Goal: Task Accomplishment & Management: Use online tool/utility

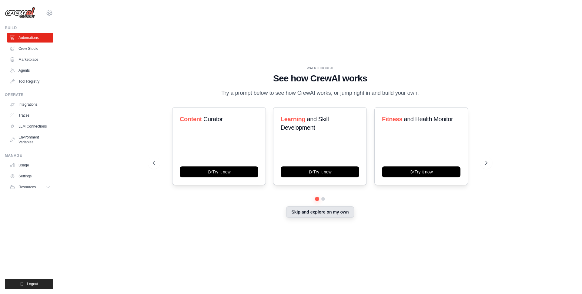
click at [323, 217] on button "Skip and explore on my own" at bounding box center [320, 212] width 68 height 12
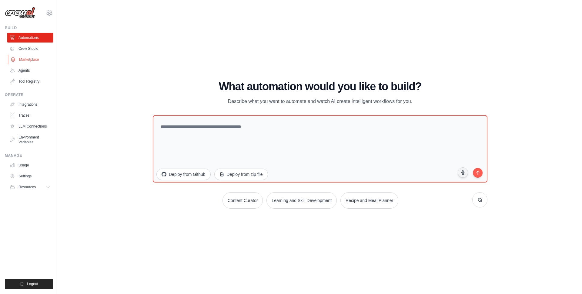
click at [32, 58] on link "Marketplace" at bounding box center [31, 60] width 46 height 10
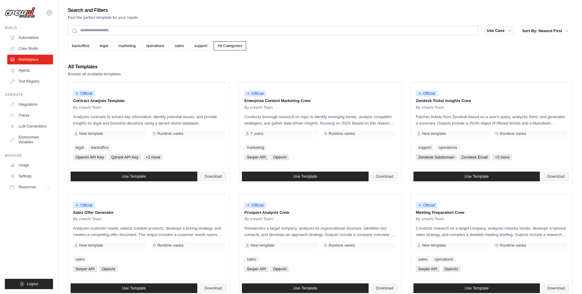
click at [507, 30] on icon "button" at bounding box center [510, 31] width 6 height 6
click at [511, 31] on icon "button" at bounding box center [510, 31] width 6 height 6
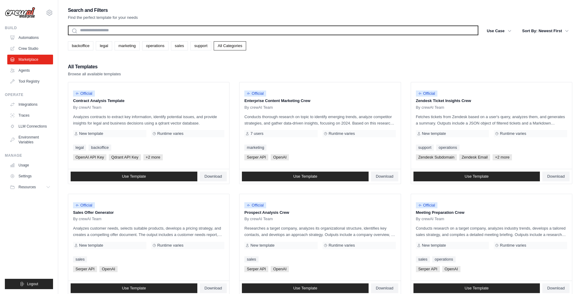
click at [408, 32] on input "text" at bounding box center [273, 30] width 411 height 10
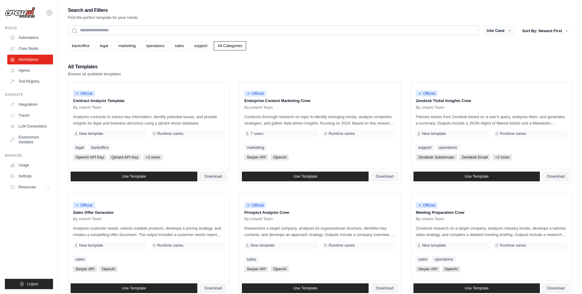
click at [510, 31] on icon "button" at bounding box center [510, 31] width 6 height 6
click at [567, 32] on icon "button" at bounding box center [567, 31] width 6 height 6
click at [530, 52] on div "Search and Filters Find the perfect template for your needs Search Use Case bac…" at bounding box center [320, 277] width 505 height 543
click at [507, 30] on icon "button" at bounding box center [510, 31] width 6 height 6
click at [496, 31] on button "Use Case" at bounding box center [499, 30] width 32 height 11
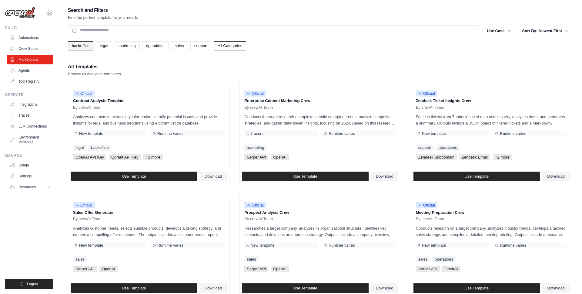
click at [83, 47] on link "backoffice" at bounding box center [80, 45] width 25 height 9
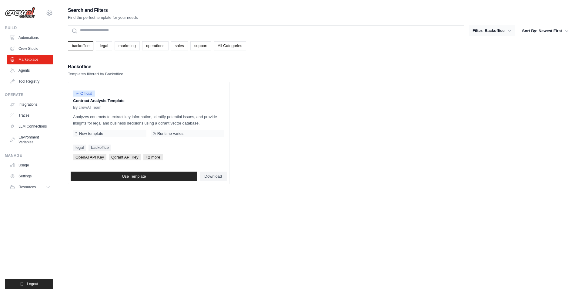
click at [508, 31] on icon "button" at bounding box center [510, 31] width 6 height 6
click at [186, 46] on link "sales" at bounding box center [179, 45] width 17 height 9
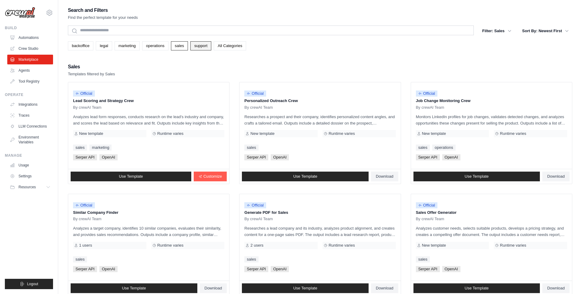
click at [204, 48] on link "support" at bounding box center [200, 45] width 21 height 9
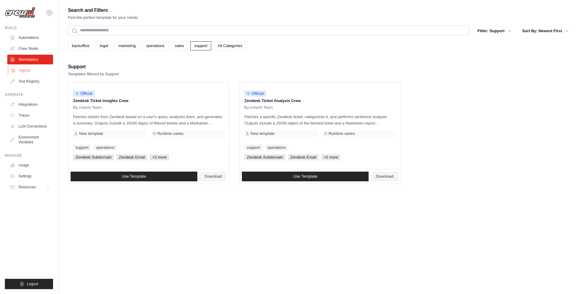
click at [32, 69] on link "Agents" at bounding box center [31, 71] width 46 height 10
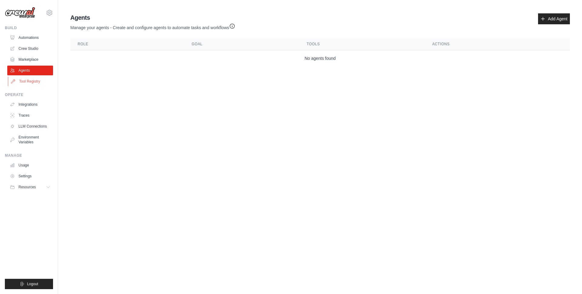
click at [34, 82] on link "Tool Registry" at bounding box center [31, 81] width 46 height 10
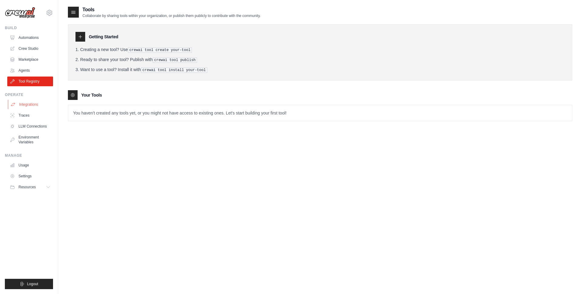
click at [34, 105] on link "Integrations" at bounding box center [31, 104] width 46 height 10
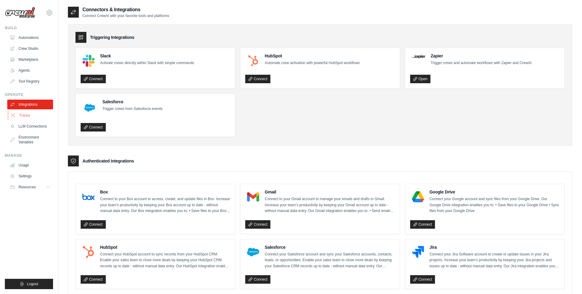
click at [24, 115] on link "Traces" at bounding box center [31, 115] width 46 height 10
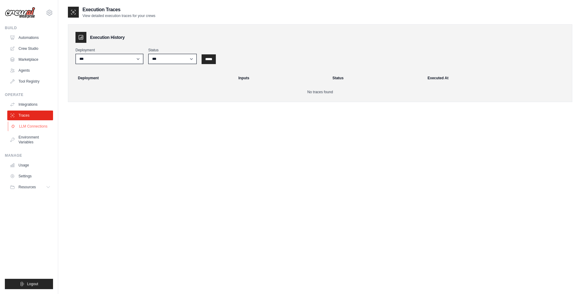
click at [38, 127] on link "LLM Connections" at bounding box center [31, 126] width 46 height 10
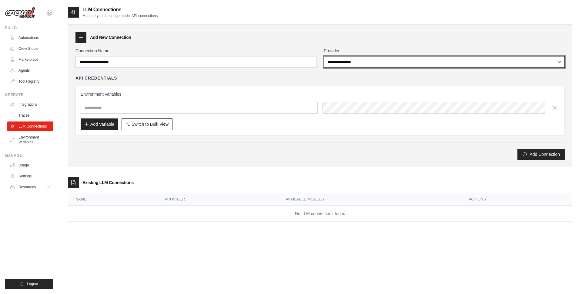
click at [414, 61] on select "**********" at bounding box center [444, 62] width 241 height 12
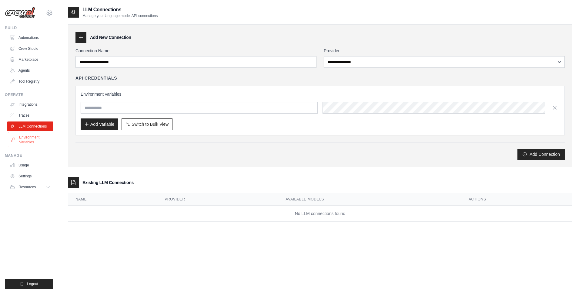
click at [18, 140] on link "Environment Variables" at bounding box center [31, 139] width 46 height 15
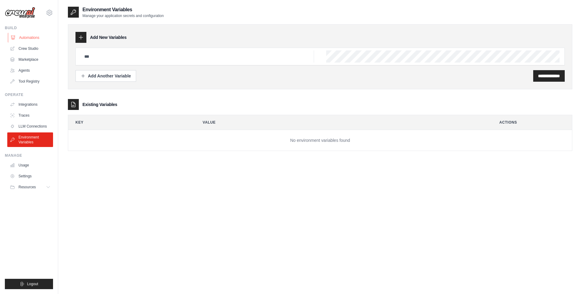
click at [29, 36] on link "Automations" at bounding box center [31, 38] width 46 height 10
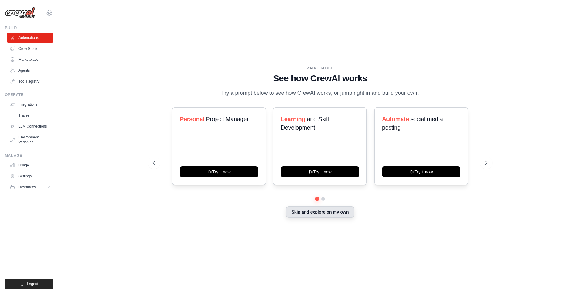
click at [310, 217] on button "Skip and explore on my own" at bounding box center [320, 212] width 68 height 12
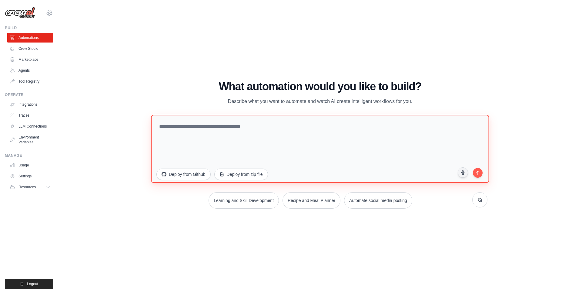
click at [252, 134] on textarea at bounding box center [320, 149] width 338 height 68
click at [167, 127] on textarea "**********" at bounding box center [320, 149] width 338 height 68
click at [200, 126] on textarea "**********" at bounding box center [320, 149] width 338 height 68
drag, startPoint x: 282, startPoint y: 127, endPoint x: 280, endPoint y: 134, distance: 7.4
click at [282, 127] on textarea "**********" at bounding box center [320, 149] width 338 height 68
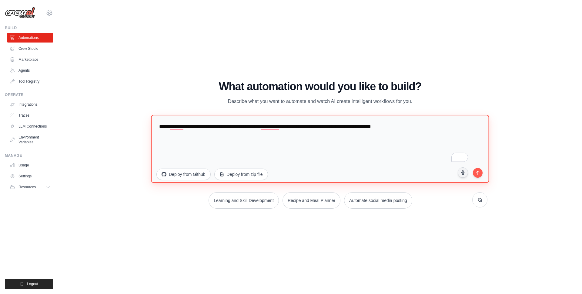
drag, startPoint x: 389, startPoint y: 128, endPoint x: 388, endPoint y: 131, distance: 3.7
click at [389, 128] on textarea "**********" at bounding box center [320, 149] width 338 height 68
click at [437, 129] on textarea "**********" at bounding box center [320, 149] width 338 height 68
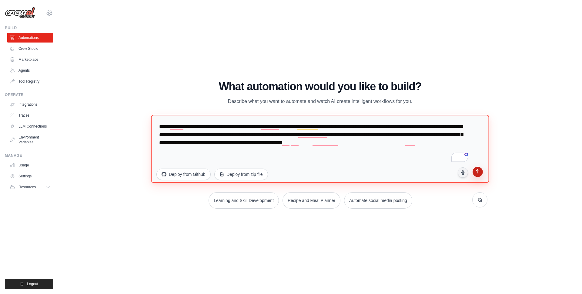
type textarea "**********"
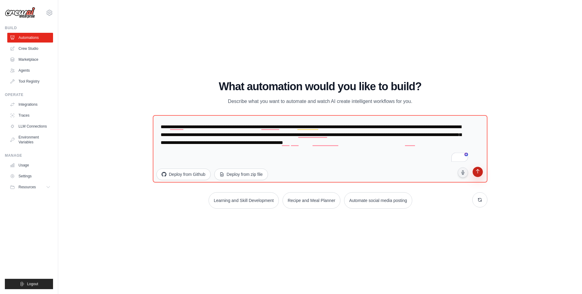
click at [476, 173] on icon "submit" at bounding box center [478, 172] width 6 height 6
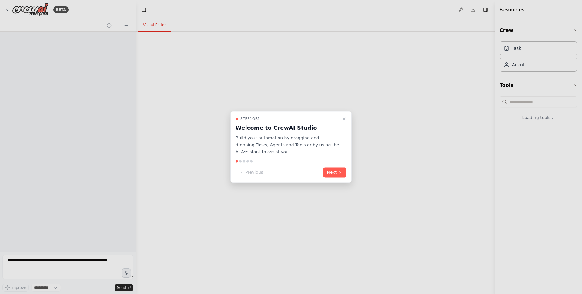
select select "****"
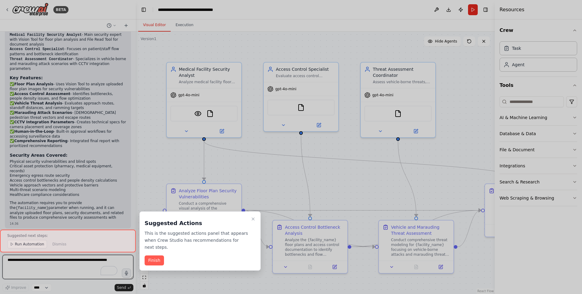
scroll to position [673, 0]
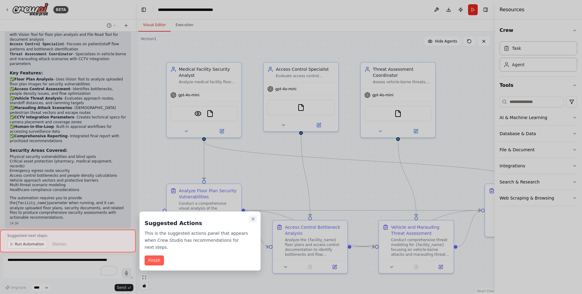
click at [254, 218] on icon "Close walkthrough" at bounding box center [253, 218] width 5 height 5
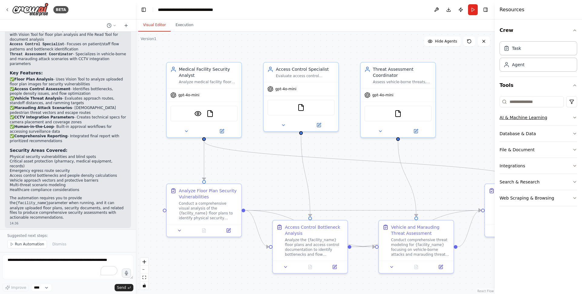
click at [575, 120] on button "AI & Machine Learning" at bounding box center [539, 117] width 78 height 16
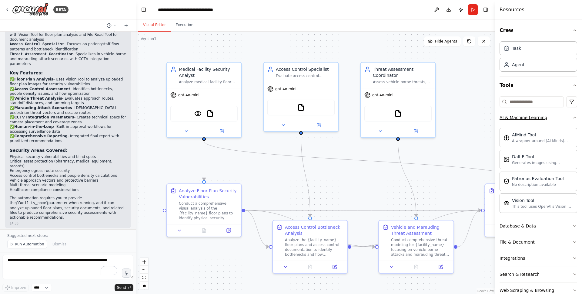
click at [575, 117] on icon "button" at bounding box center [575, 117] width 2 height 1
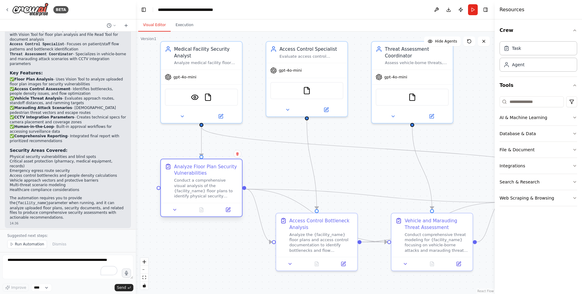
drag, startPoint x: 223, startPoint y: 179, endPoint x: 223, endPoint y: 165, distance: 14.3
click at [223, 165] on div "Analyze Floor Plan Security Vulnerabilities" at bounding box center [206, 169] width 64 height 13
click at [173, 210] on icon at bounding box center [174, 209] width 5 height 5
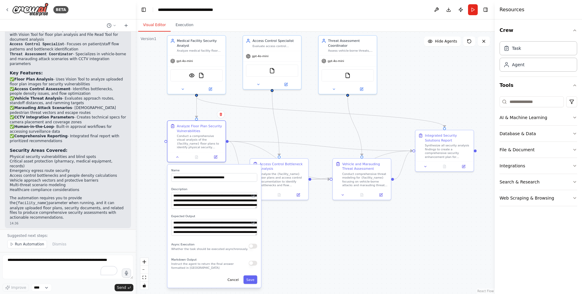
drag, startPoint x: 311, startPoint y: 267, endPoint x: 314, endPoint y: 213, distance: 53.8
click at [314, 213] on div ".deletable-edge-delete-btn { width: 20px; height: 20px; border: 0px solid #ffff…" at bounding box center [315, 163] width 359 height 262
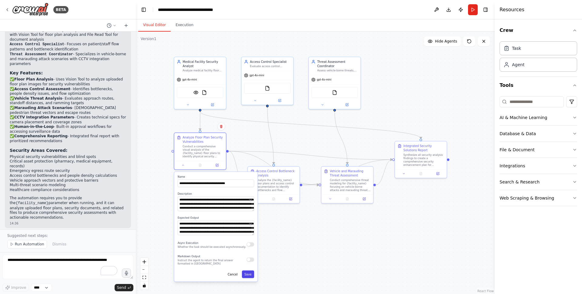
click at [250, 273] on button "Save" at bounding box center [248, 274] width 12 height 8
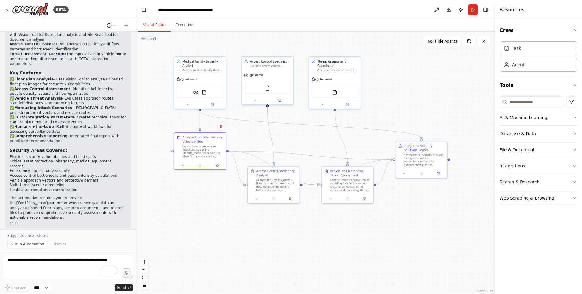
click at [113, 26] on icon at bounding box center [115, 26] width 4 height 4
click at [120, 17] on div at bounding box center [68, 147] width 136 height 294
click at [536, 49] on div "Task" at bounding box center [539, 48] width 78 height 14
click at [534, 66] on div "Agent" at bounding box center [539, 64] width 78 height 14
click at [435, 10] on button at bounding box center [437, 9] width 10 height 11
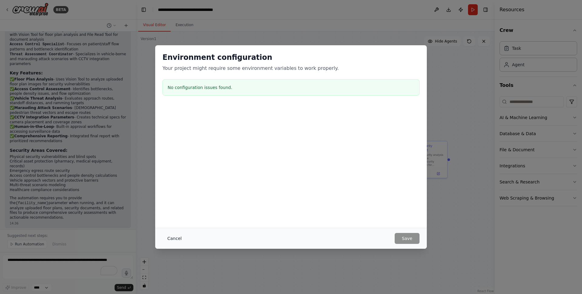
click at [173, 237] on button "Cancel" at bounding box center [175, 238] width 24 height 11
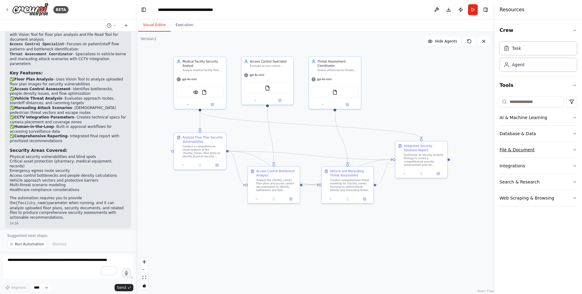
click at [576, 149] on icon "button" at bounding box center [575, 149] width 5 height 5
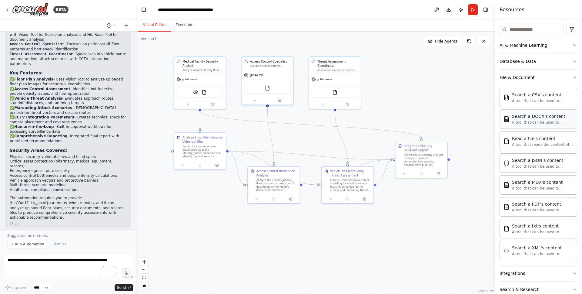
scroll to position [52, 0]
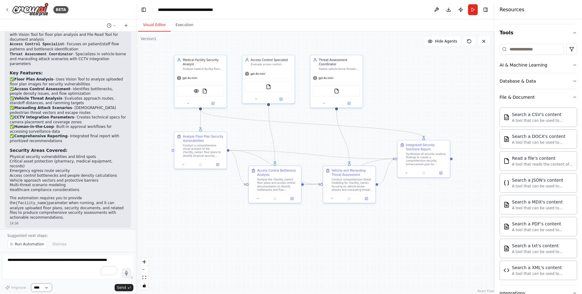
click at [48, 287] on select "****" at bounding box center [41, 287] width 21 height 8
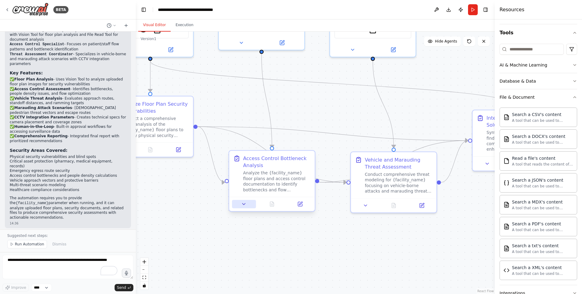
click at [245, 203] on icon at bounding box center [243, 203] width 5 height 5
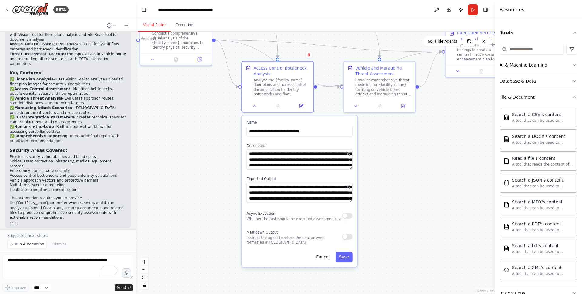
drag, startPoint x: 373, startPoint y: 255, endPoint x: 373, endPoint y: 147, distance: 108.3
click at [373, 147] on div ".deletable-edge-delete-btn { width: 20px; height: 20px; border: 0px solid #ffff…" at bounding box center [315, 163] width 359 height 262
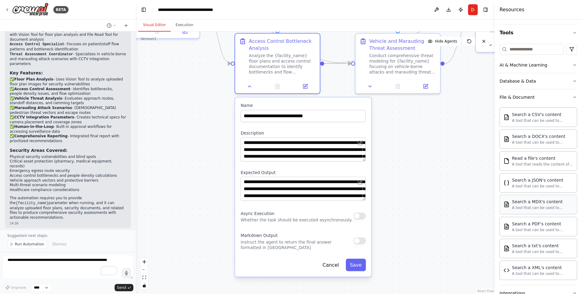
click at [544, 209] on div "A tool that can be used to semantic search a query from a MDX's content." at bounding box center [542, 207] width 61 height 5
click at [541, 204] on div "Search a MDX's content" at bounding box center [542, 201] width 61 height 6
click at [544, 119] on div "A tool that can be used to semantic search a query from a CSV's content." at bounding box center [542, 120] width 61 height 5
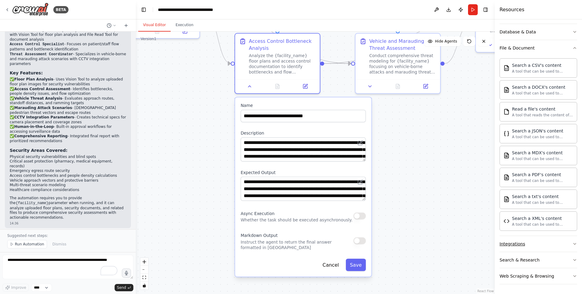
drag, startPoint x: 569, startPoint y: 243, endPoint x: 559, endPoint y: 237, distance: 11.7
click at [569, 243] on button "Integrations" at bounding box center [539, 244] width 78 height 16
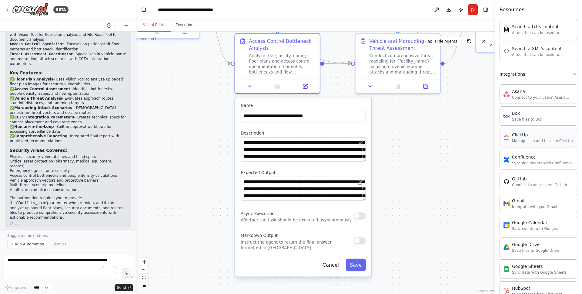
scroll to position [227, 0]
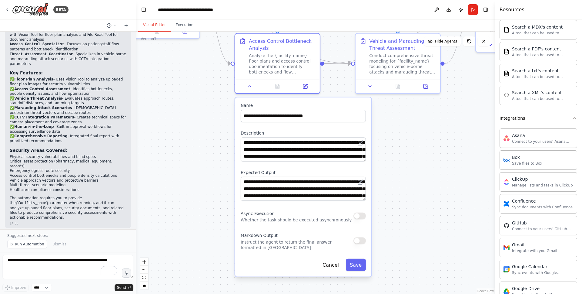
click at [575, 117] on icon "button" at bounding box center [575, 118] width 5 height 5
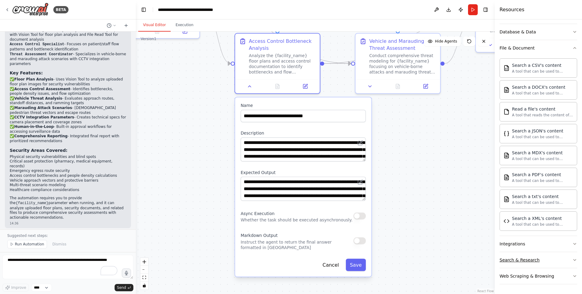
click at [573, 258] on icon "button" at bounding box center [575, 259] width 5 height 5
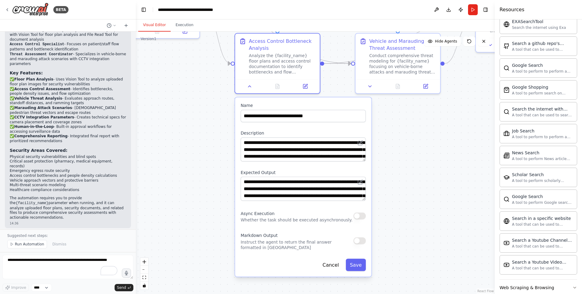
scroll to position [412, 0]
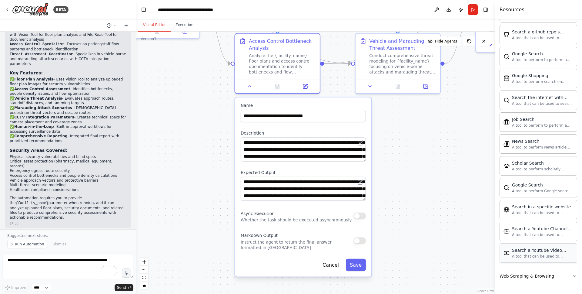
click at [549, 256] on div "A tool that can be used to semantic search a query from a Youtube Video content." at bounding box center [542, 256] width 61 height 5
click at [558, 275] on button "Web Scraping & Browsing" at bounding box center [539, 276] width 78 height 16
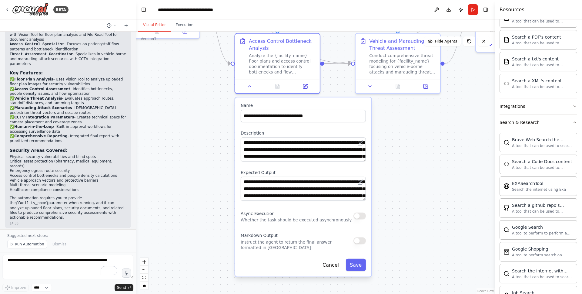
scroll to position [239, 0]
click at [574, 124] on icon "button" at bounding box center [575, 122] width 5 height 5
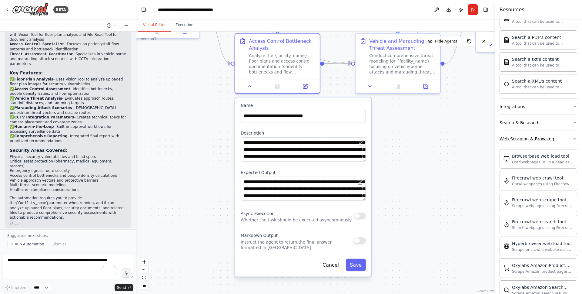
click at [574, 140] on icon "button" at bounding box center [575, 138] width 5 height 5
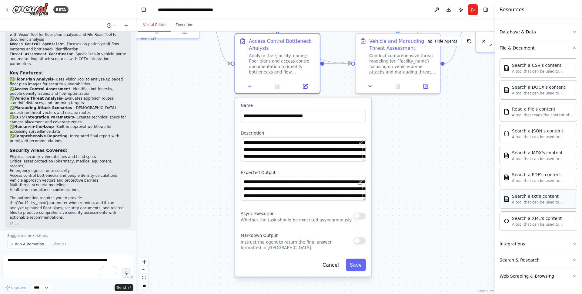
scroll to position [0, 0]
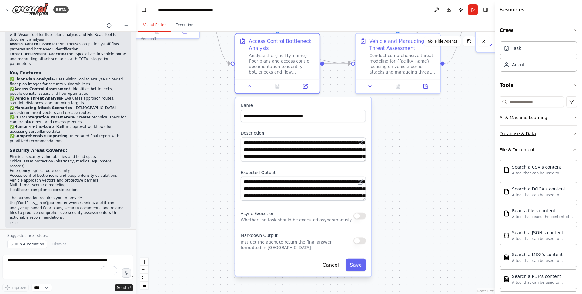
click at [573, 132] on icon "button" at bounding box center [575, 133] width 5 height 5
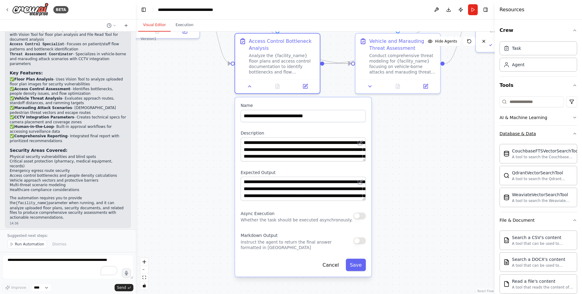
click at [573, 134] on icon "button" at bounding box center [575, 133] width 5 height 5
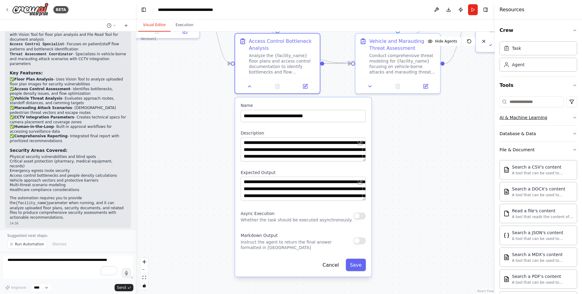
click at [574, 118] on icon "button" at bounding box center [575, 117] width 5 height 5
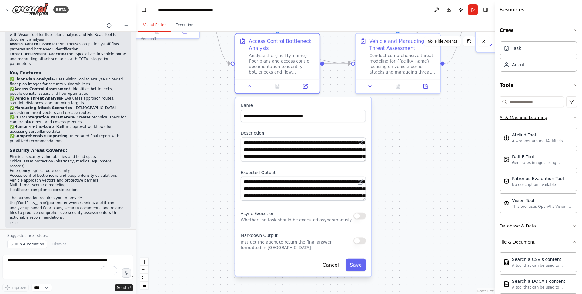
click at [574, 118] on icon "button" at bounding box center [575, 117] width 5 height 5
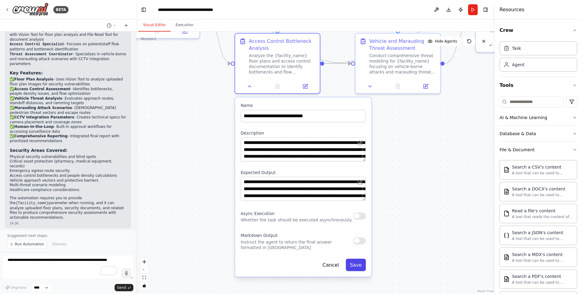
click at [355, 266] on button "Save" at bounding box center [356, 264] width 20 height 12
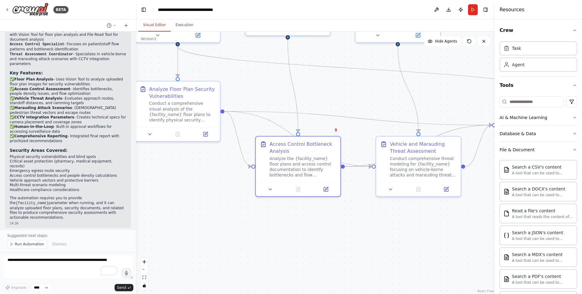
drag, startPoint x: 331, startPoint y: 177, endPoint x: 351, endPoint y: 280, distance: 104.9
click at [351, 280] on div ".deletable-edge-delete-btn { width: 20px; height: 20px; border: 0px solid #ffff…" at bounding box center [315, 163] width 359 height 262
click at [185, 24] on button "Execution" at bounding box center [185, 25] width 28 height 13
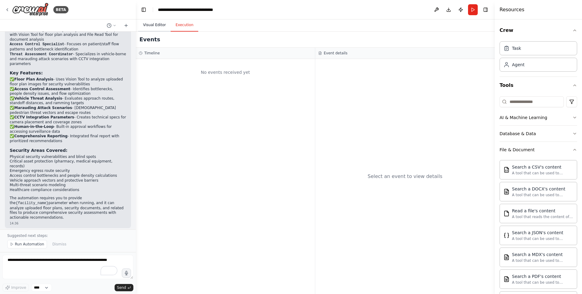
click at [159, 25] on button "Visual Editor" at bounding box center [154, 25] width 32 height 13
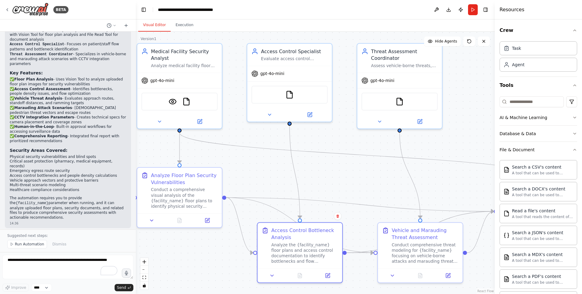
drag, startPoint x: 277, startPoint y: 83, endPoint x: 279, endPoint y: 169, distance: 86.1
click at [279, 169] on div ".deletable-edge-delete-btn { width: 20px; height: 20px; border: 0px solid #ffff…" at bounding box center [315, 163] width 359 height 262
